Goal: Ask a question: Seek information or help from site administrators or community

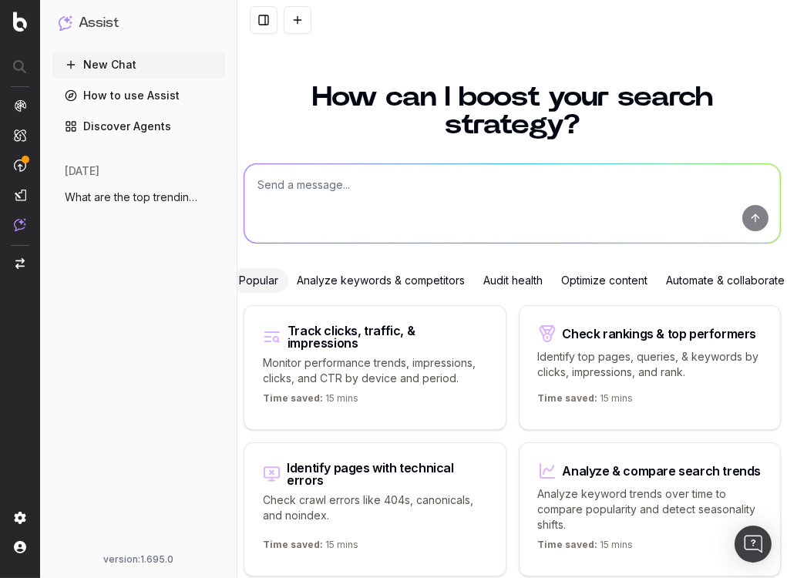
scroll to position [49, 0]
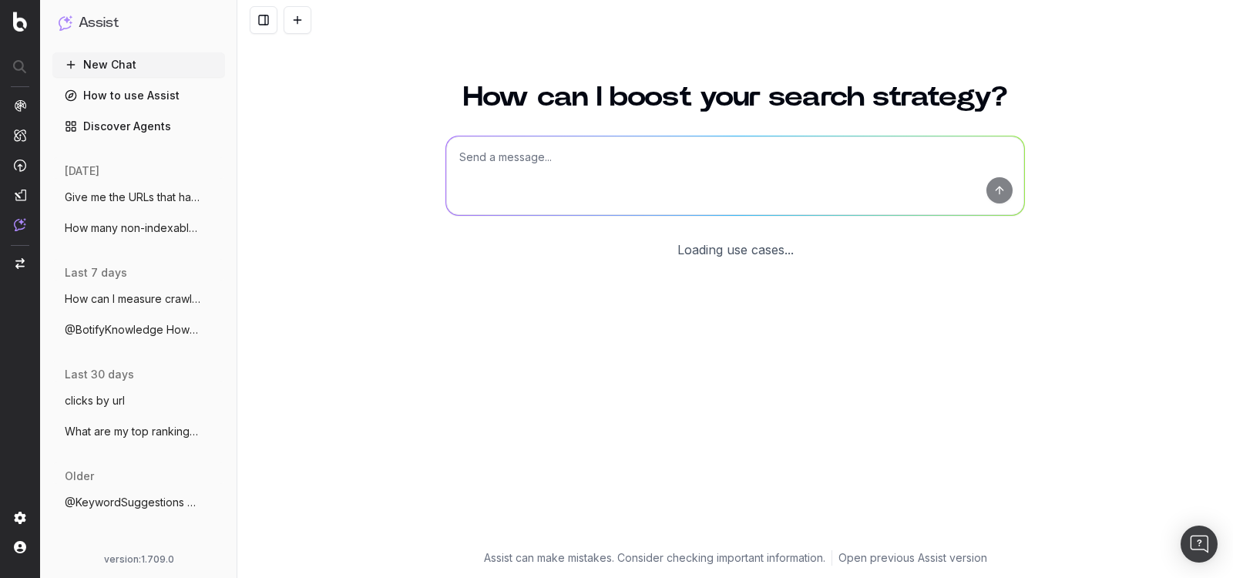
scroll to position [18, 0]
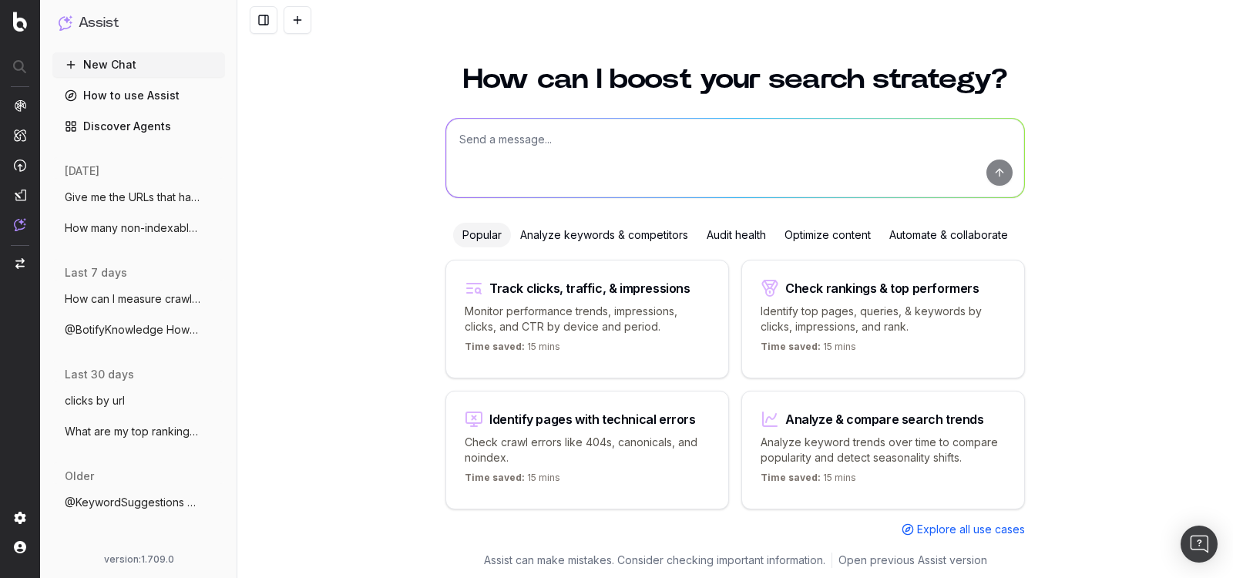
click at [533, 154] on textarea at bounding box center [735, 158] width 578 height 79
paste textarea "Give me the URLs that has lost the most ranking in [DATE] versus [DATE]"
type textarea "Give me the URLs that has lost the most ranking in April 2025 versus April 2024"
click at [1000, 175] on button "submit" at bounding box center [1000, 173] width 26 height 26
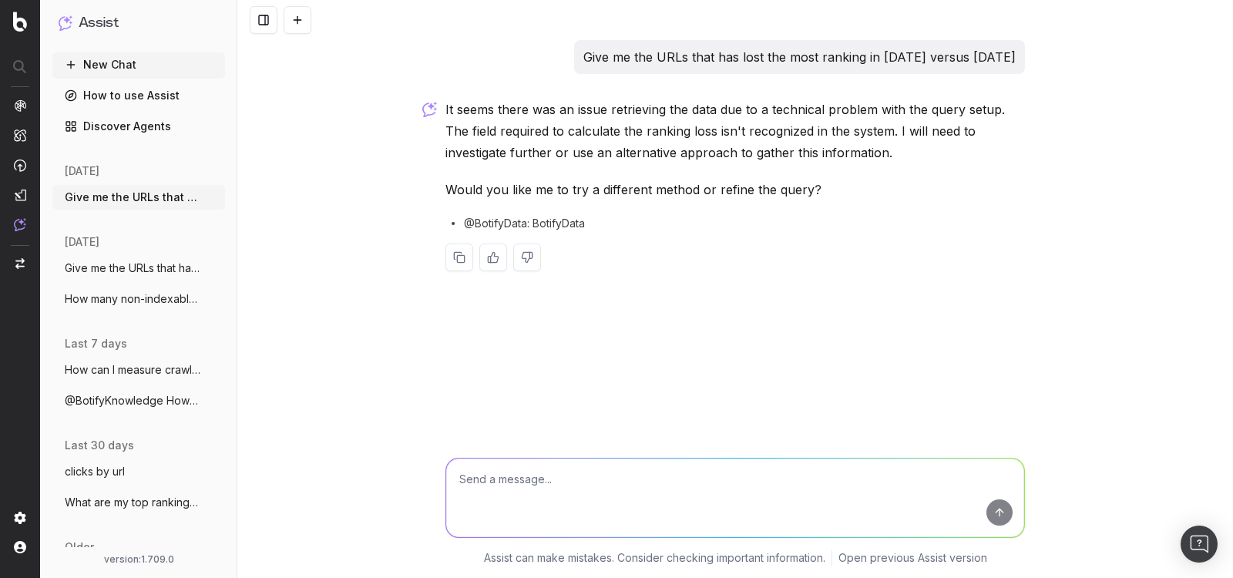
drag, startPoint x: 1014, startPoint y: 57, endPoint x: 539, endPoint y: 68, distance: 475.7
click at [538, 68] on div "Give me the URLs that has lost the most ranking in April 2025 versus April 2024" at bounding box center [736, 57] width 580 height 34
click at [574, 64] on div "Give me the URLs that has lost the most ranking in April 2025 versus April 2024" at bounding box center [799, 57] width 451 height 34
click at [574, 62] on div "Give me the URLs that has lost the most ranking in April 2025 versus April 2024" at bounding box center [799, 57] width 451 height 34
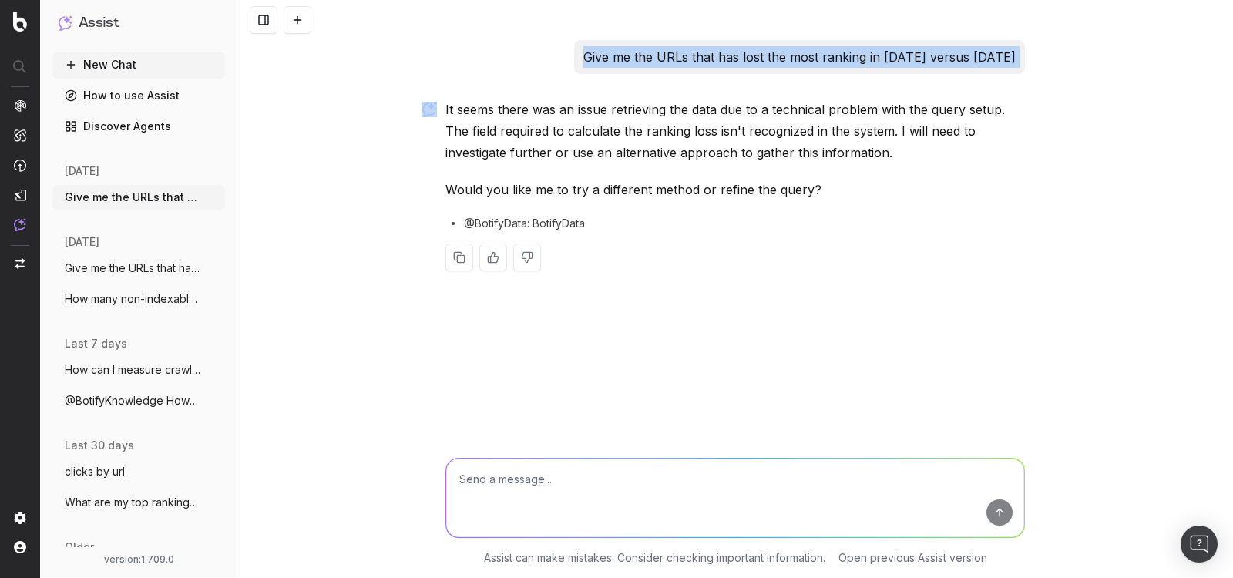
click at [574, 62] on div "Give me the URLs that has lost the most ranking in April 2025 versus April 2024" at bounding box center [799, 57] width 451 height 34
copy p "Give me the URLs that has lost the most ranking in April 2025 versus April 2024"
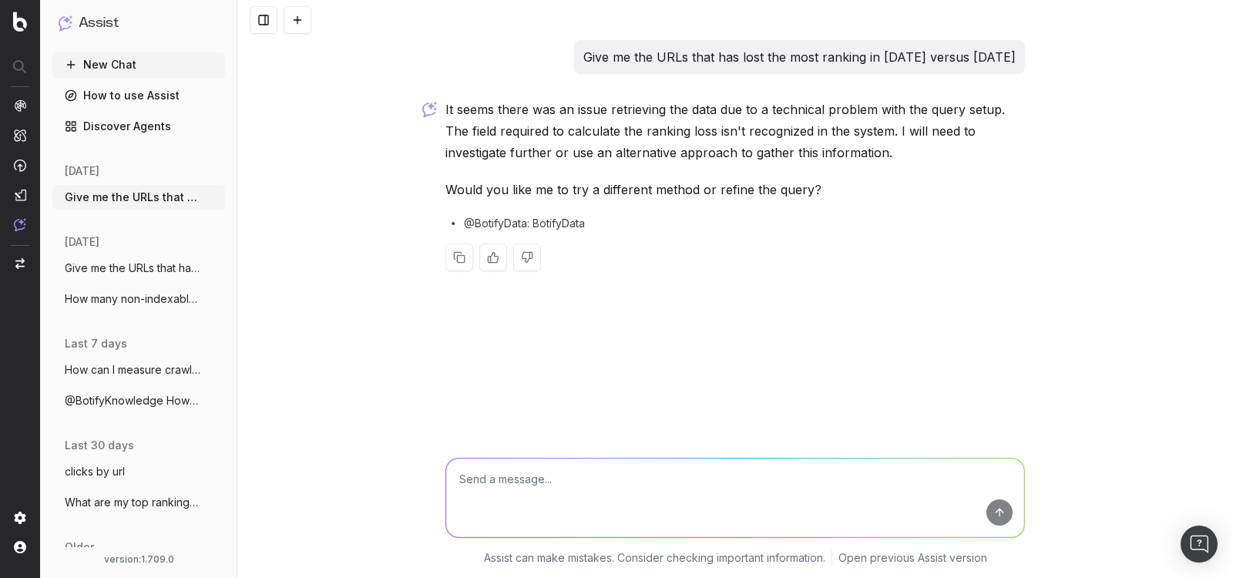
click at [493, 504] on textarea at bounding box center [735, 498] width 578 height 79
paste textarea "Give me the URLs that has lost the most ranking in April 2025 versus April 2024"
type textarea "Give me the URLs that has lost the most ranking in April 2025 versus April 2024"
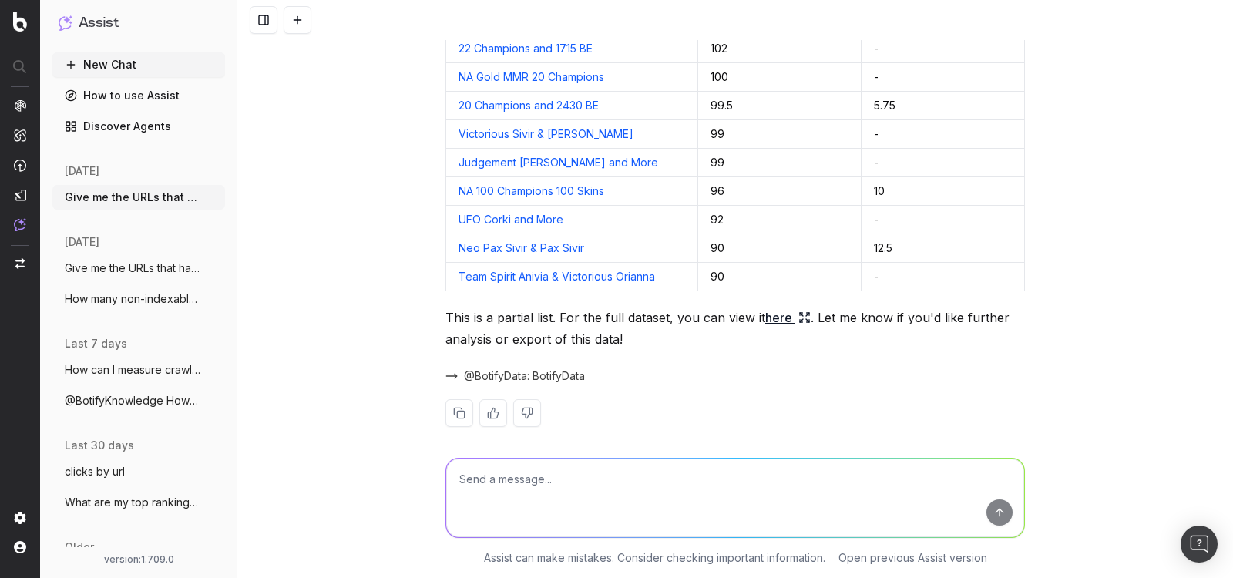
scroll to position [444, 0]
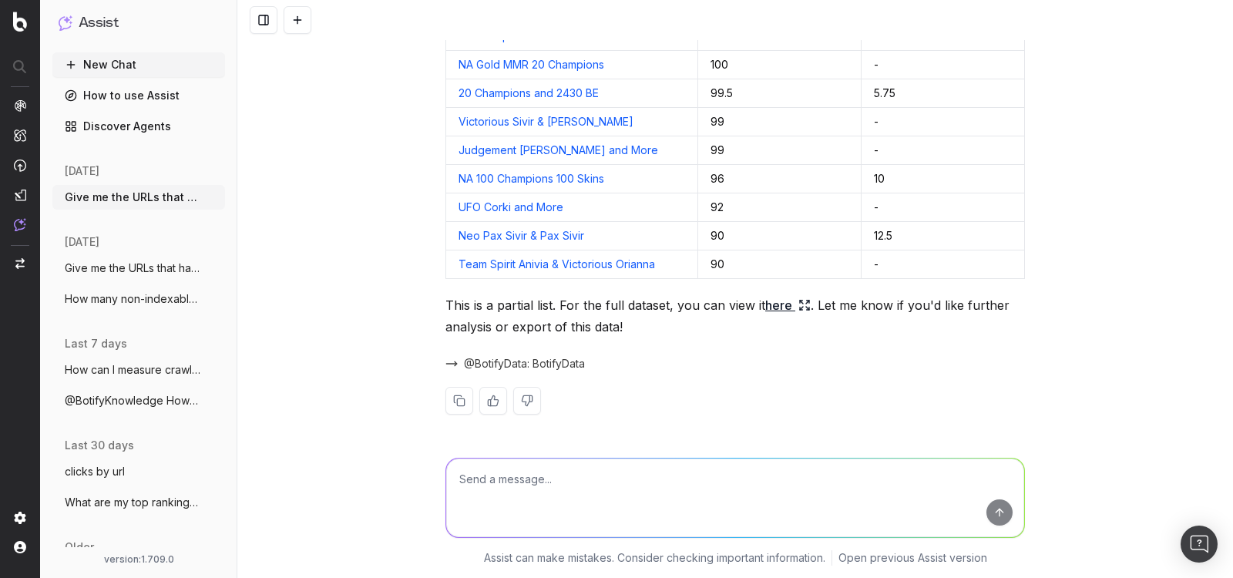
click at [531, 368] on span "@BotifyData: BotifyData" at bounding box center [524, 363] width 121 height 15
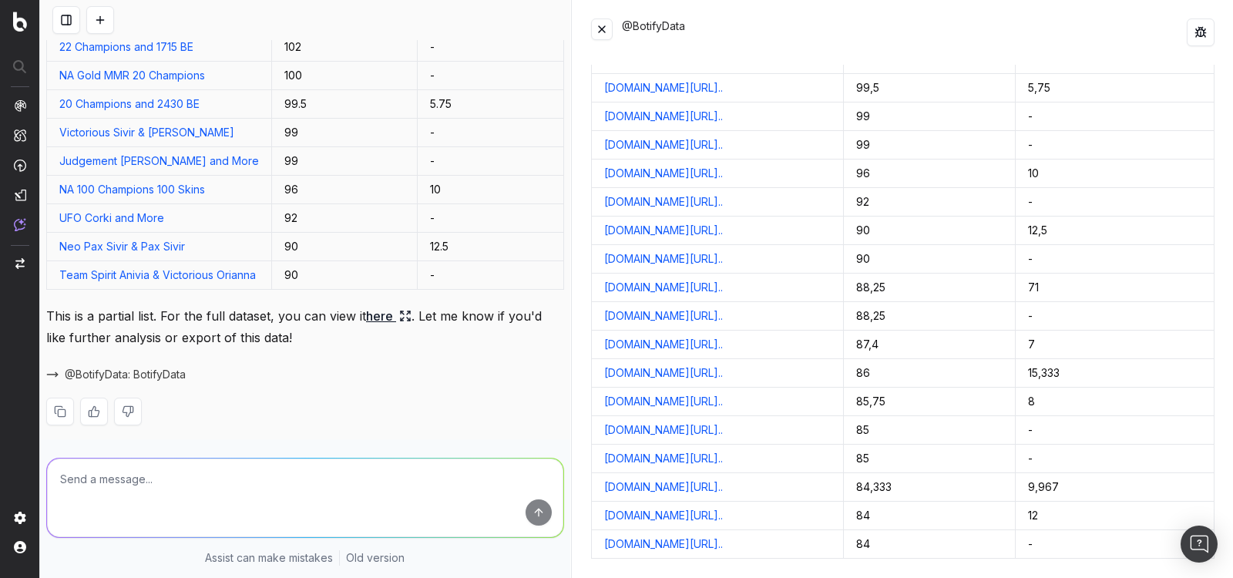
scroll to position [127, 0]
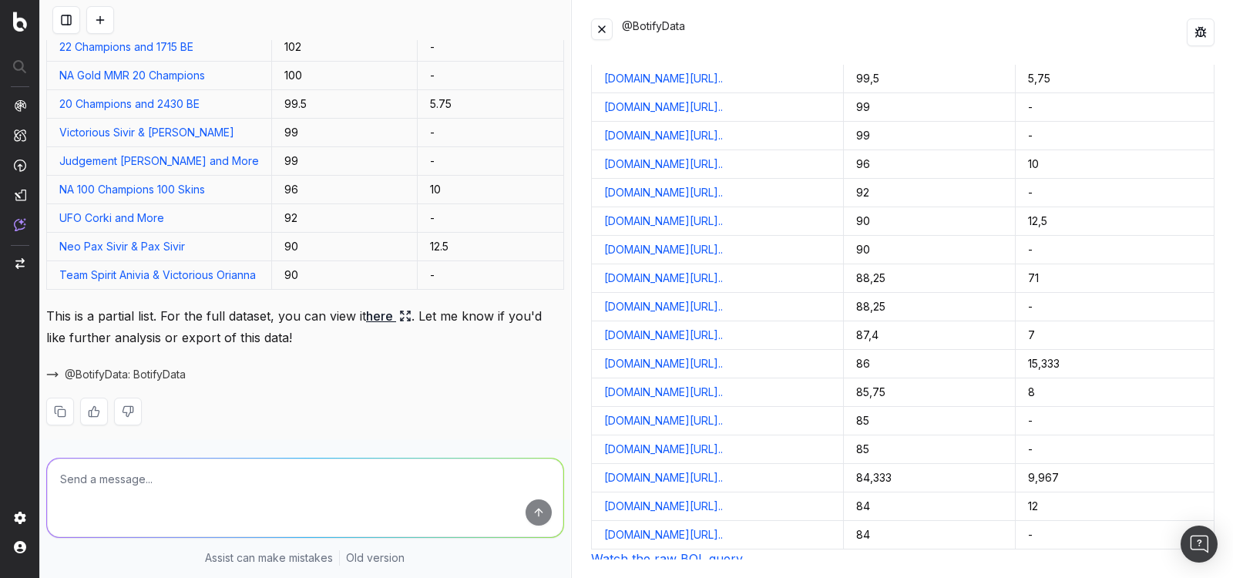
click at [697, 551] on link "Watch the raw BQL query" at bounding box center [667, 558] width 152 height 15
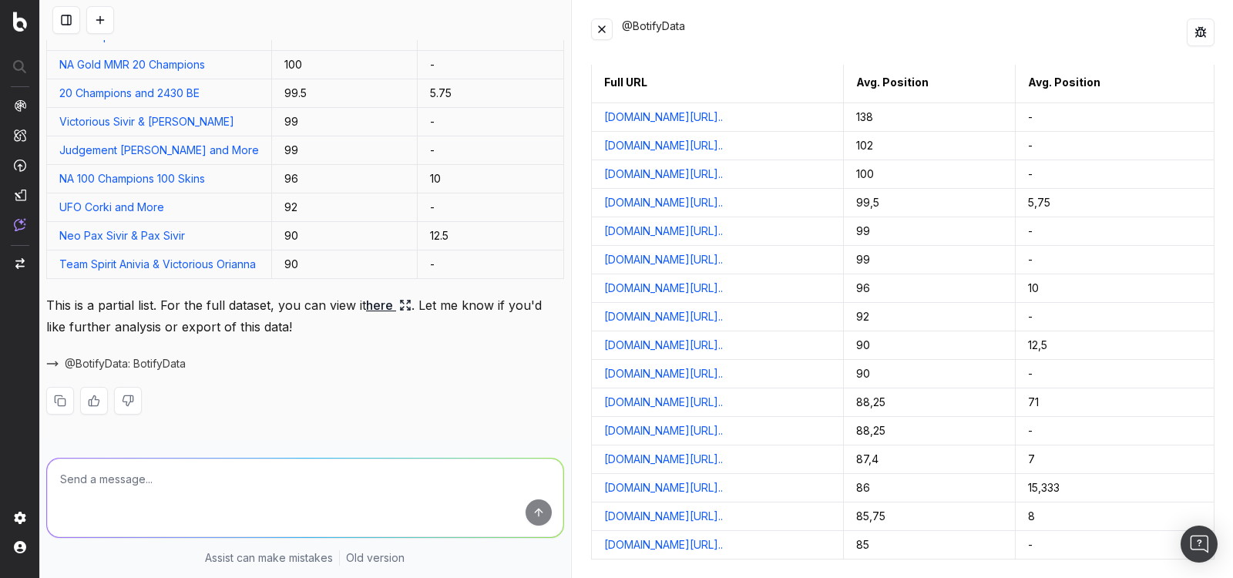
scroll to position [0, 0]
